Goal: Information Seeking & Learning: Compare options

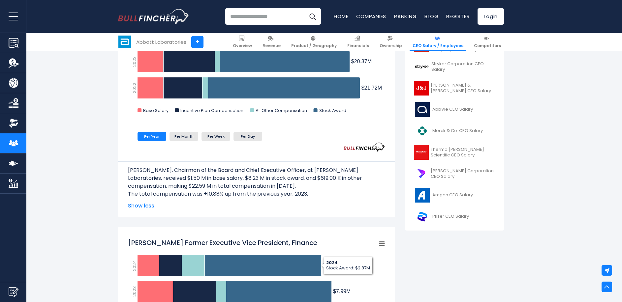
scroll to position [132, 0]
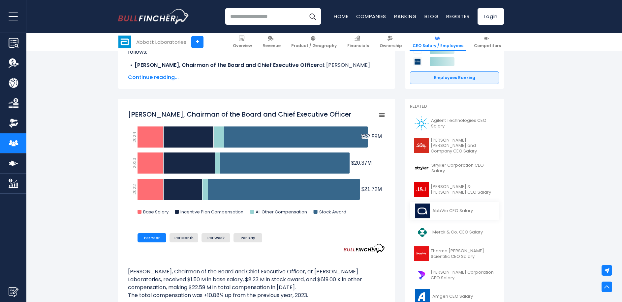
click at [442, 211] on span "AbbVie CEO Salary" at bounding box center [452, 211] width 41 height 6
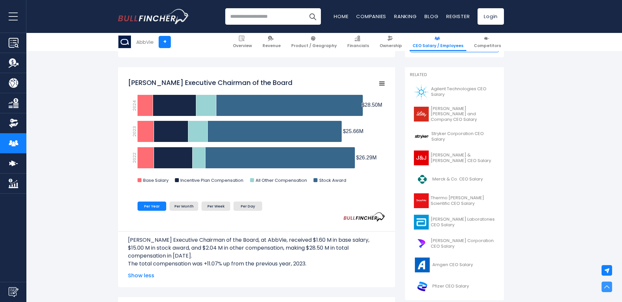
scroll to position [165, 0]
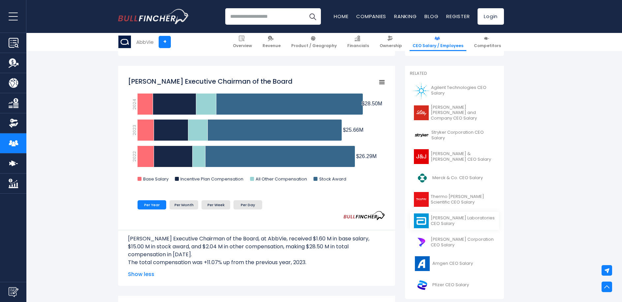
click at [448, 218] on span "[PERSON_NAME] Laboratories CEO Salary" at bounding box center [462, 221] width 64 height 11
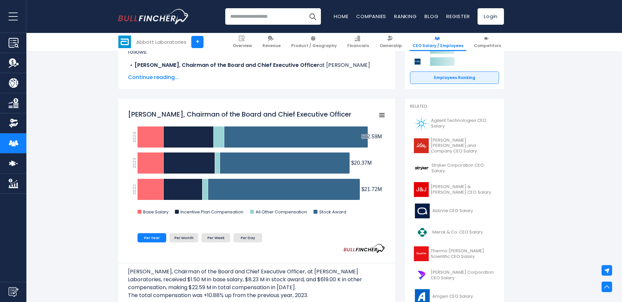
scroll to position [231, 0]
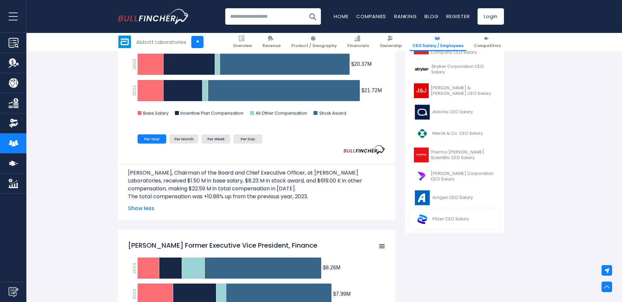
click at [447, 218] on span "Pfizer CEO Salary" at bounding box center [450, 220] width 37 height 6
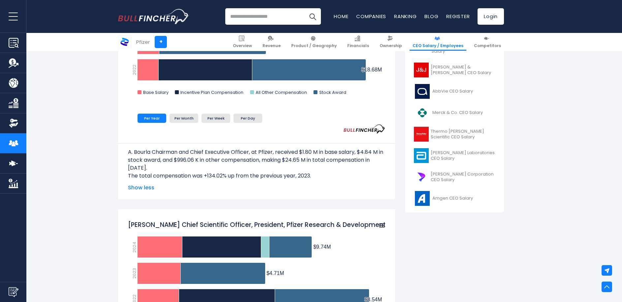
scroll to position [330, 0]
